Goal: Find specific page/section: Find specific page/section

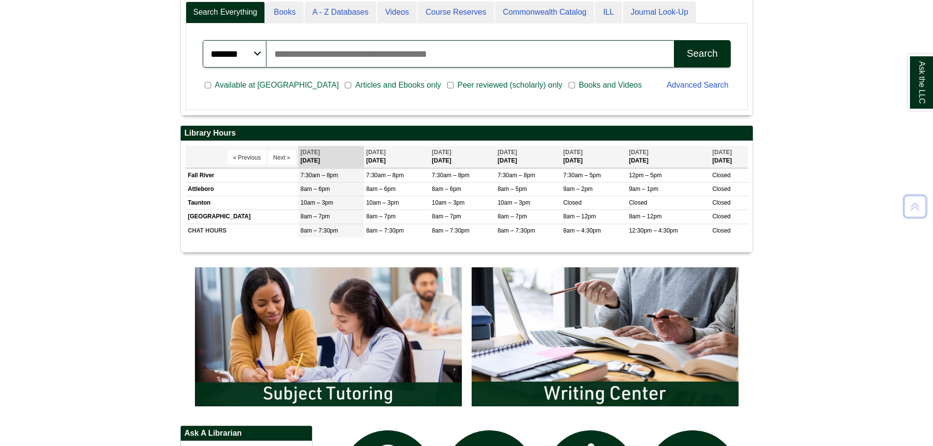
scroll to position [588, 0]
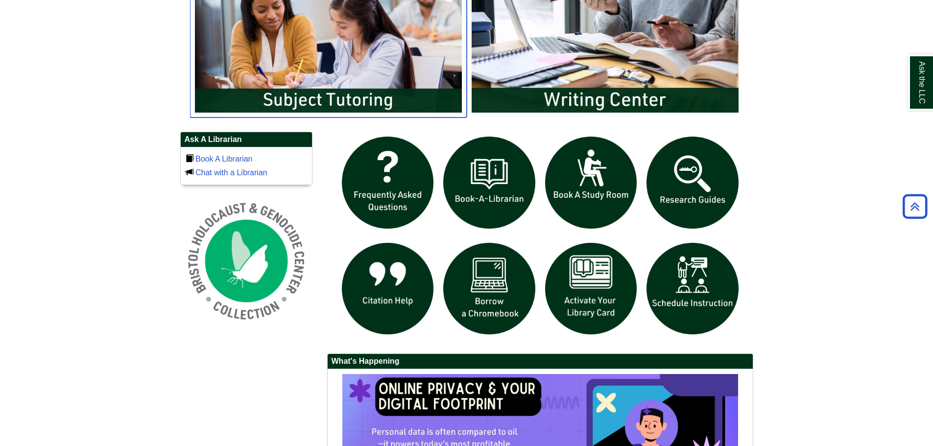
click at [322, 79] on img "slideshow" at bounding box center [328, 43] width 277 height 149
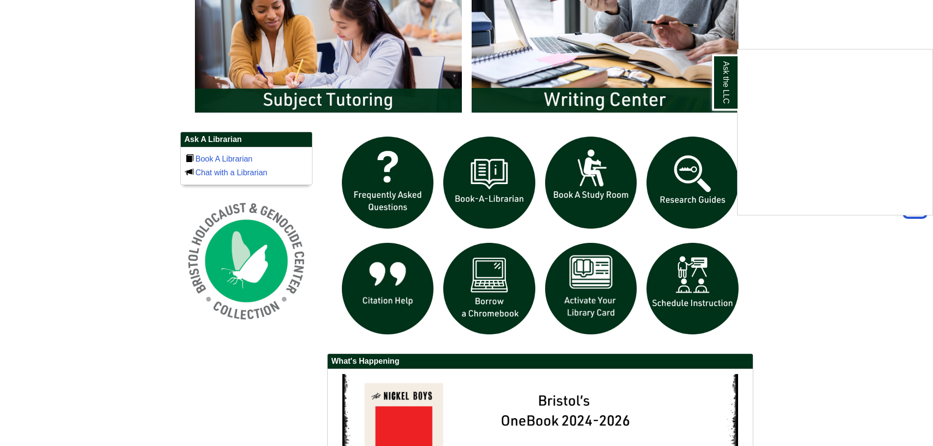
click at [304, 51] on div "Ask the LLC" at bounding box center [466, 223] width 933 height 446
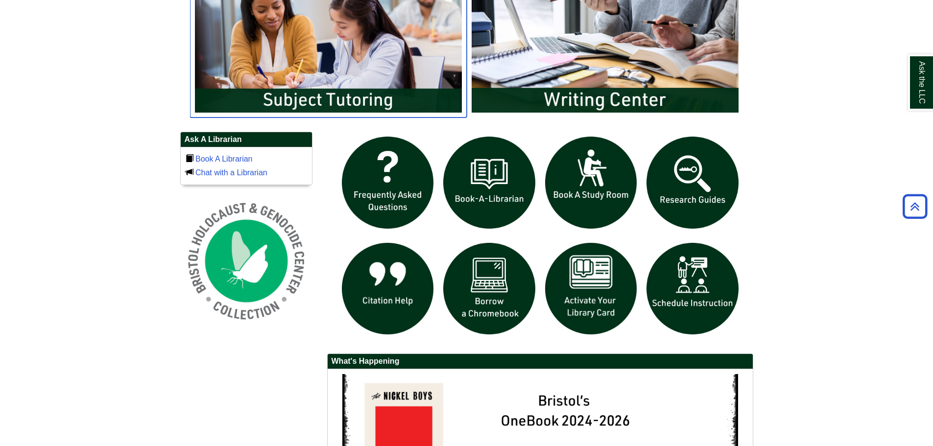
click at [307, 54] on img "slideshow" at bounding box center [328, 43] width 277 height 149
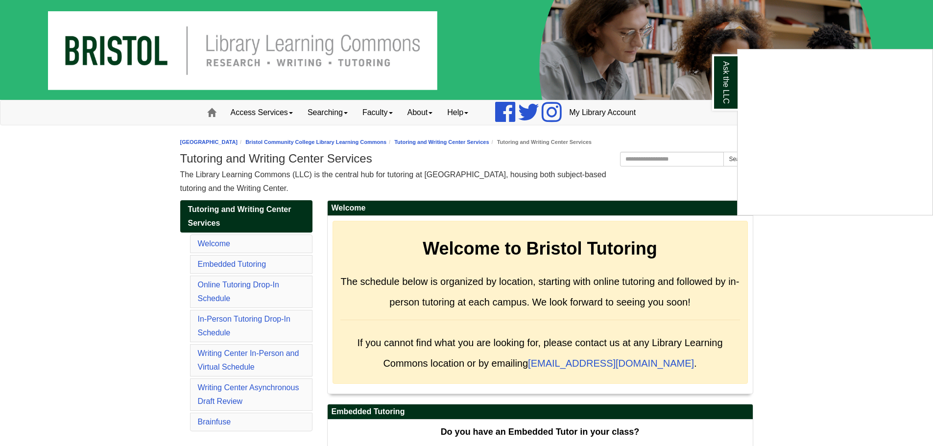
scroll to position [1398, 0]
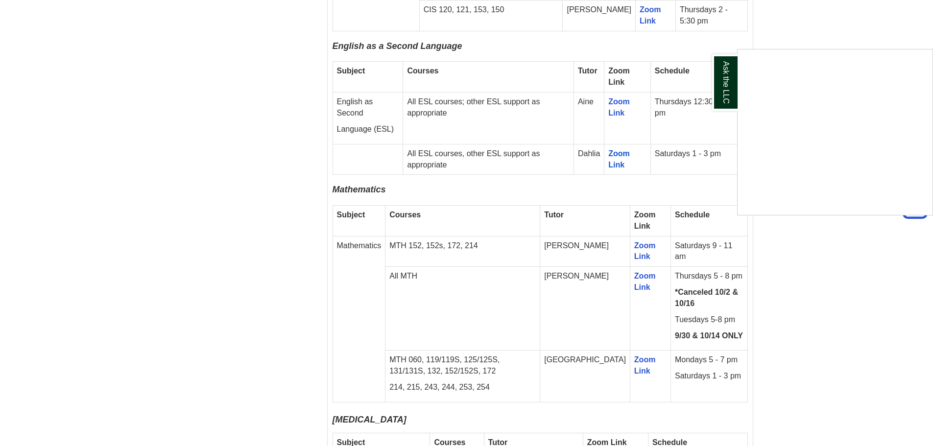
click at [226, 177] on div "Ask the LLC" at bounding box center [466, 223] width 933 height 446
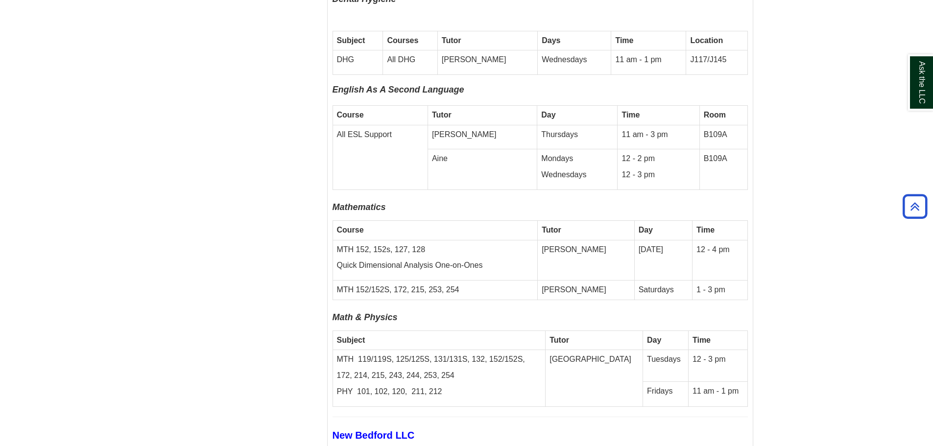
scroll to position [3064, 0]
